Goal: Information Seeking & Learning: Learn about a topic

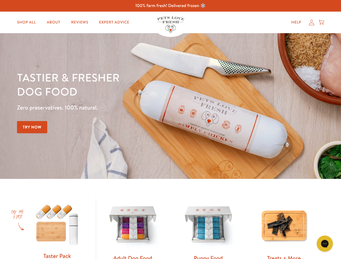
click at [170, 130] on div "Tastier & fresher dog food Zero preservatives. 100% natural. Try Now" at bounding box center [119, 106] width 205 height 71
click at [325, 244] on icon "Gorgias live chat" at bounding box center [324, 243] width 5 height 5
